Goal: Task Accomplishment & Management: Manage account settings

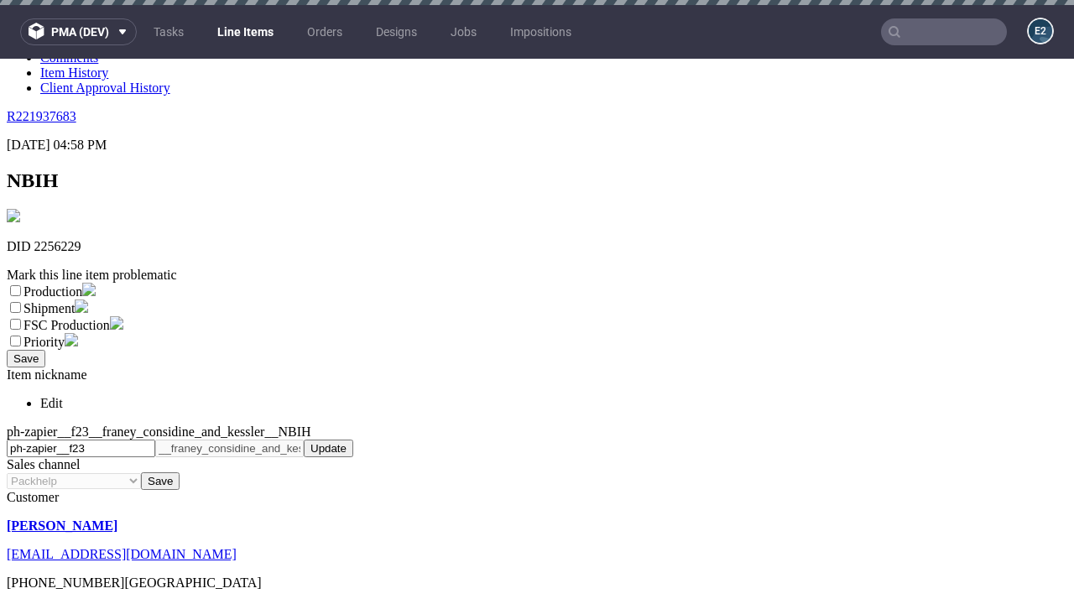
scroll to position [5, 0]
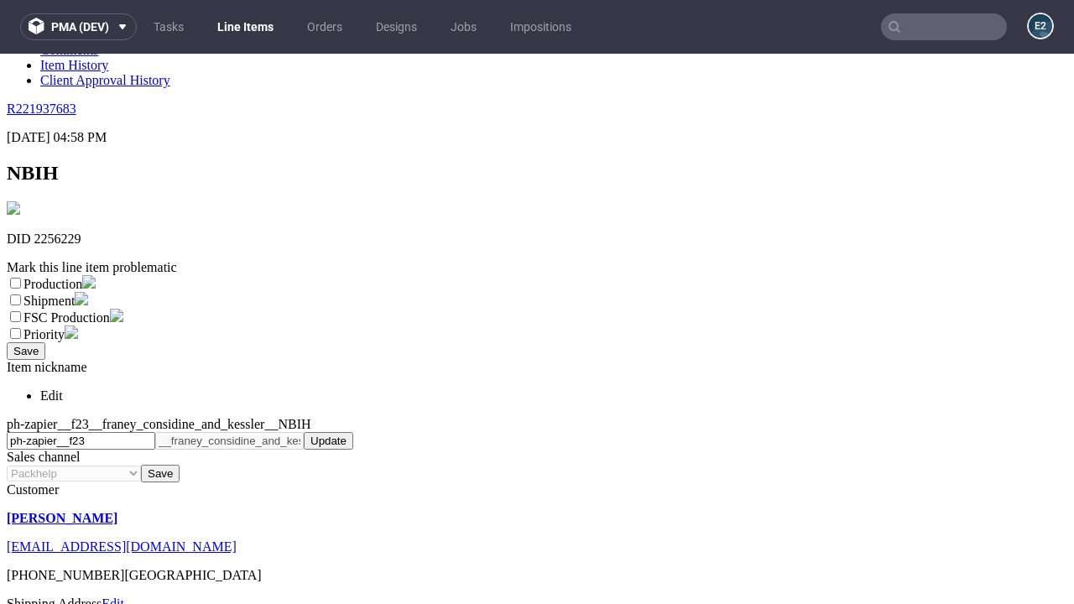
select select "dtp_ca_needed"
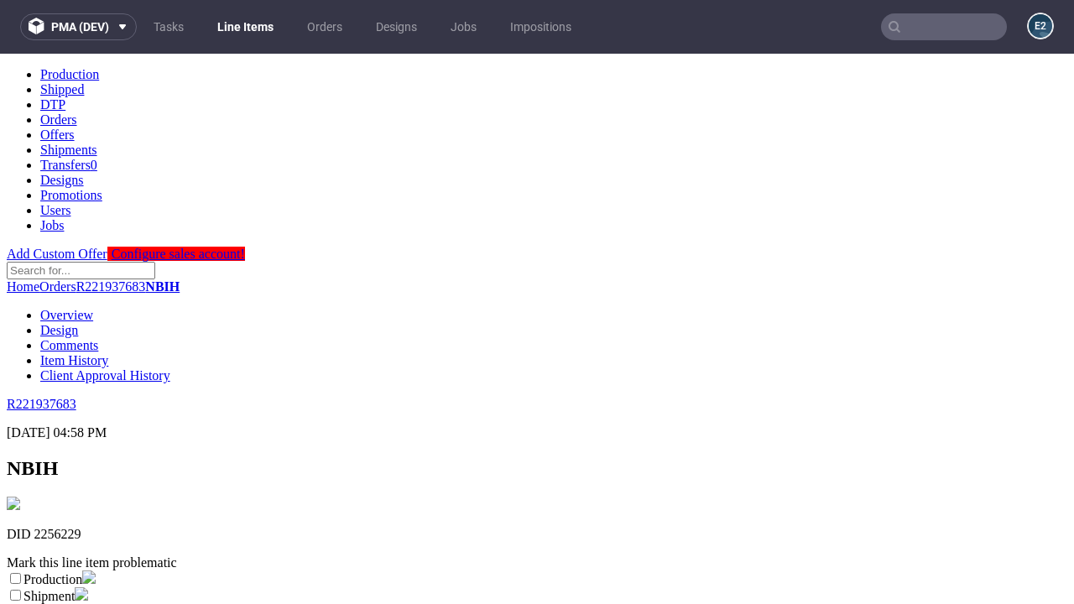
scroll to position [0, 0]
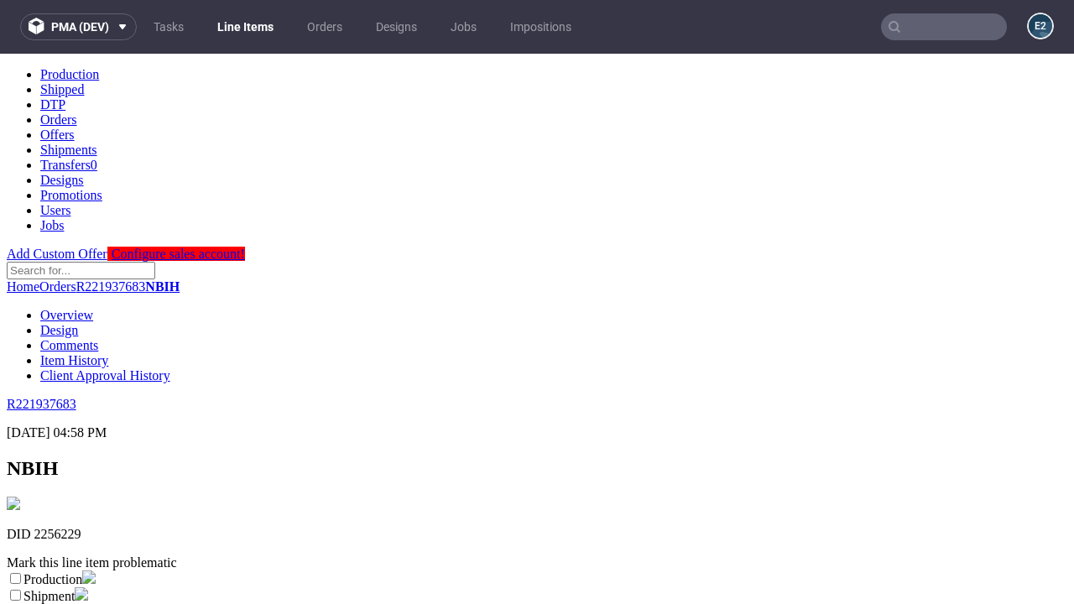
checkbox input "true"
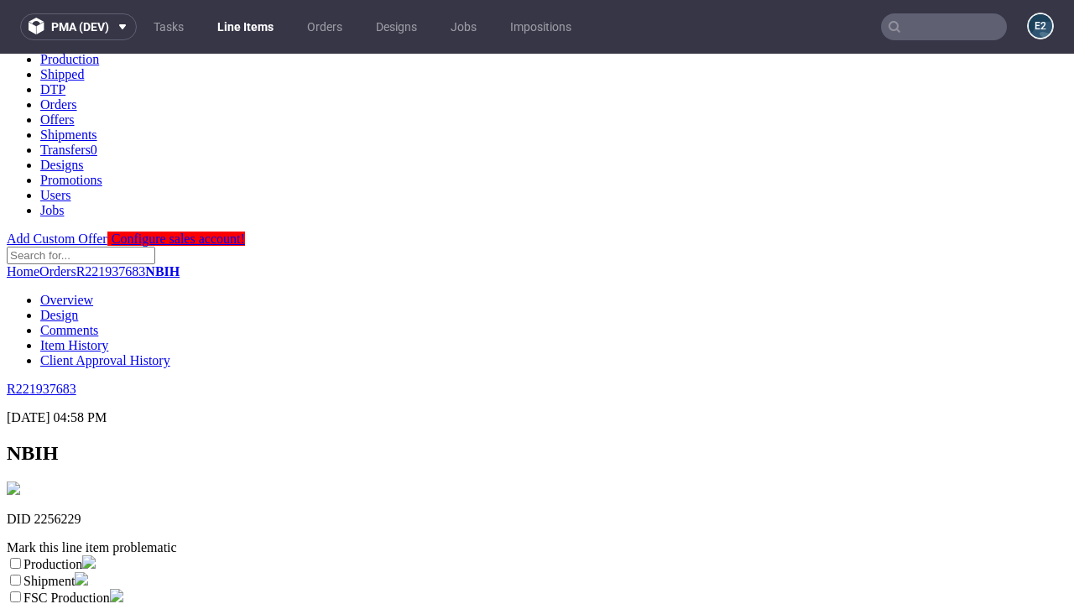
scroll to position [300, 0]
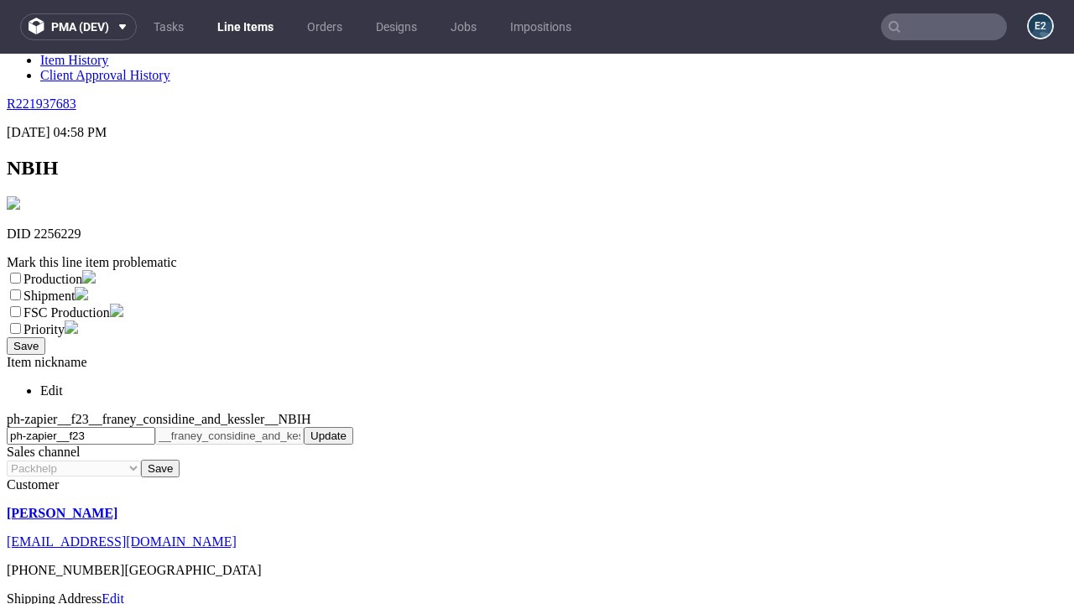
type textarea "test"
